Goal: Find specific page/section: Find specific page/section

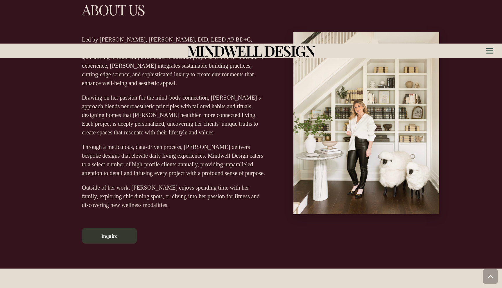
click at [105, 228] on link "Inquire" at bounding box center [109, 236] width 55 height 16
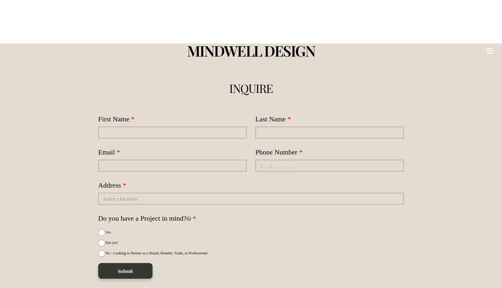
click at [491, 44] on div "Menu" at bounding box center [489, 51] width 7 height 15
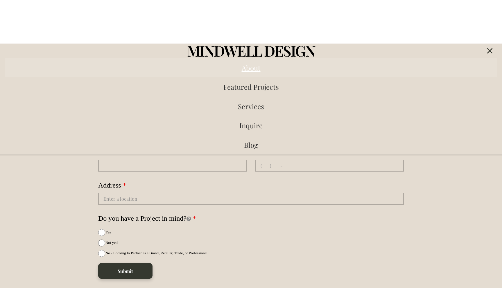
click at [258, 63] on span "About" at bounding box center [251, 67] width 19 height 9
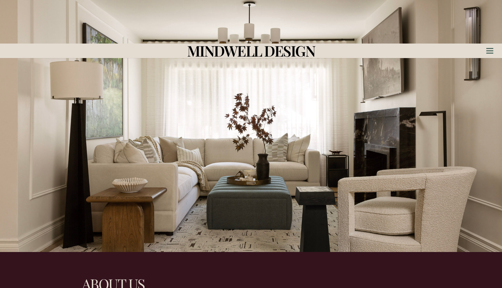
scroll to position [80, 0]
